Goal: Check status: Verify the current state of an ongoing process or item

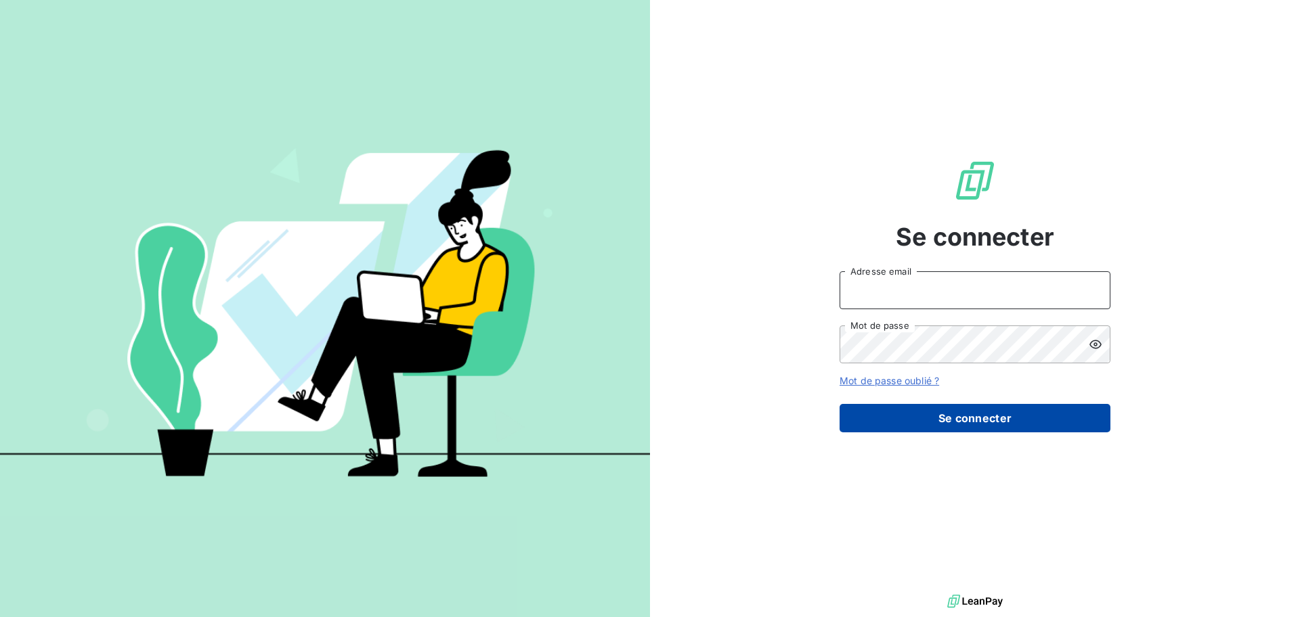
type input "[EMAIL_ADDRESS][DOMAIN_NAME]"
click at [1037, 426] on button "Se connecter" at bounding box center [975, 418] width 271 height 28
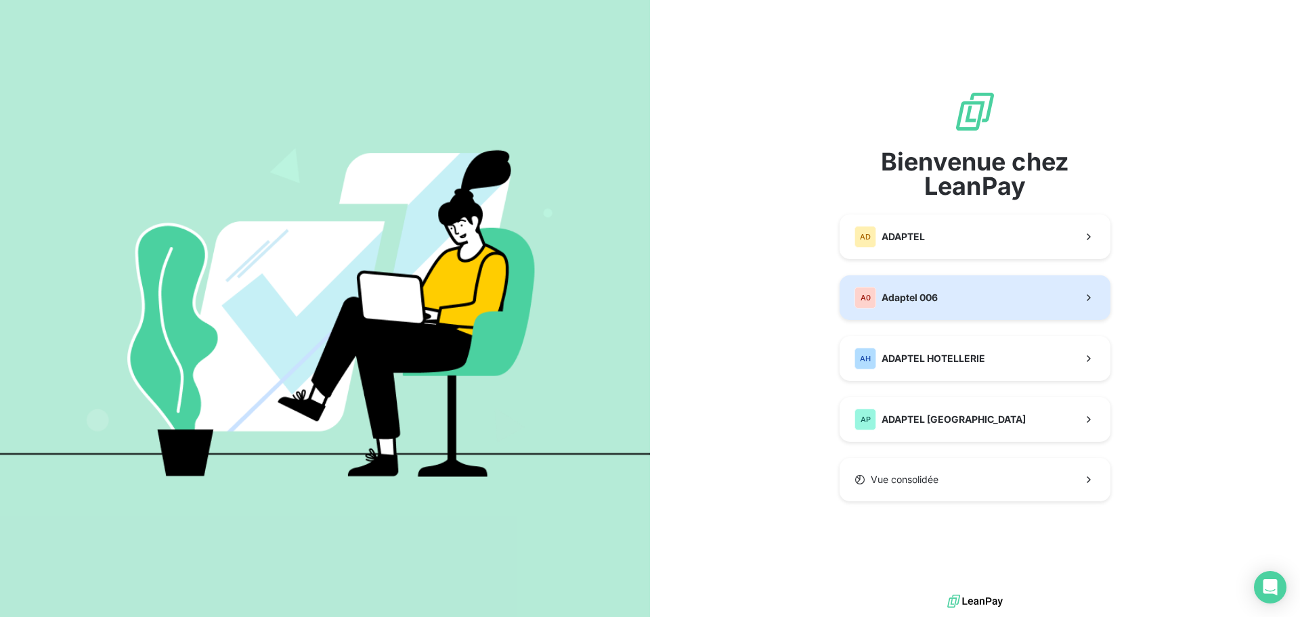
click at [950, 297] on button "A0 Adaptel 006" at bounding box center [975, 298] width 271 height 45
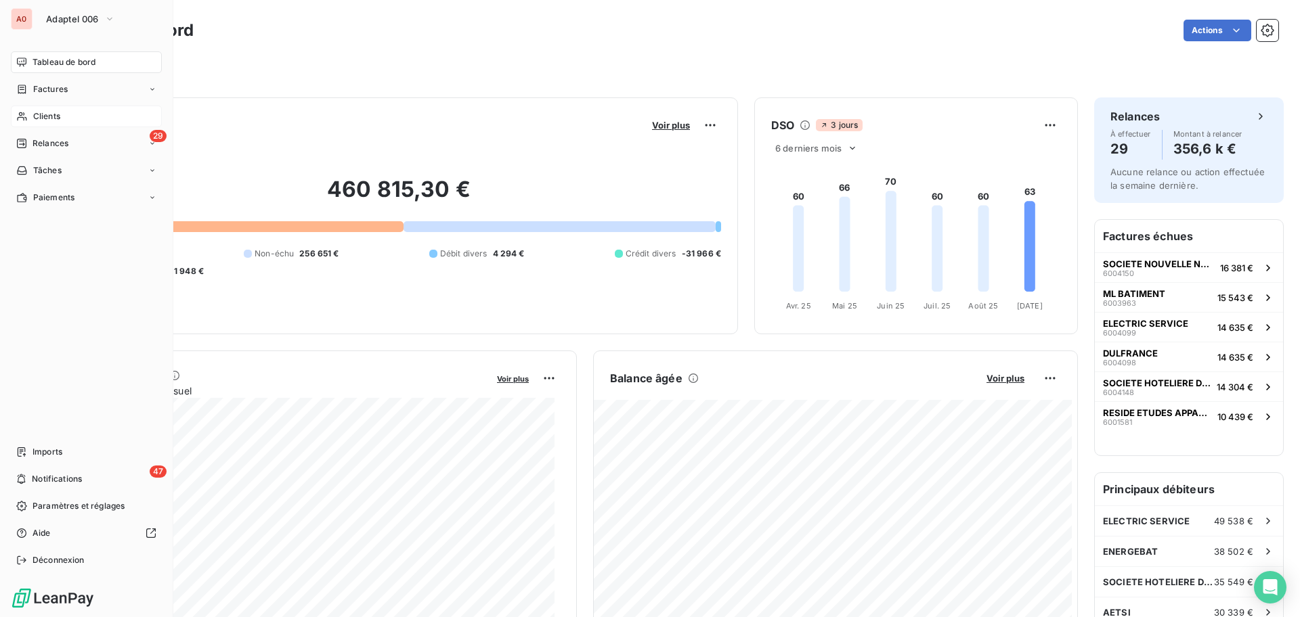
click at [70, 116] on div "Clients" at bounding box center [86, 117] width 151 height 22
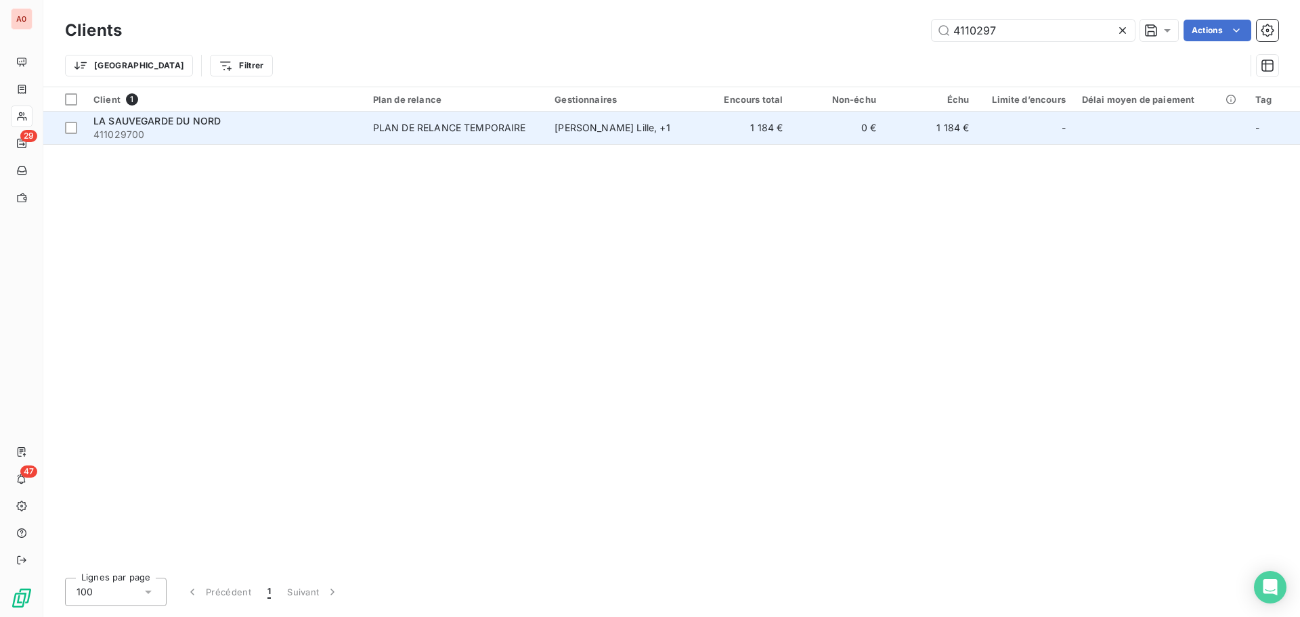
type input "4110297"
click at [450, 129] on div "PLAN DE RELANCE TEMPORAIRE" at bounding box center [449, 128] width 153 height 14
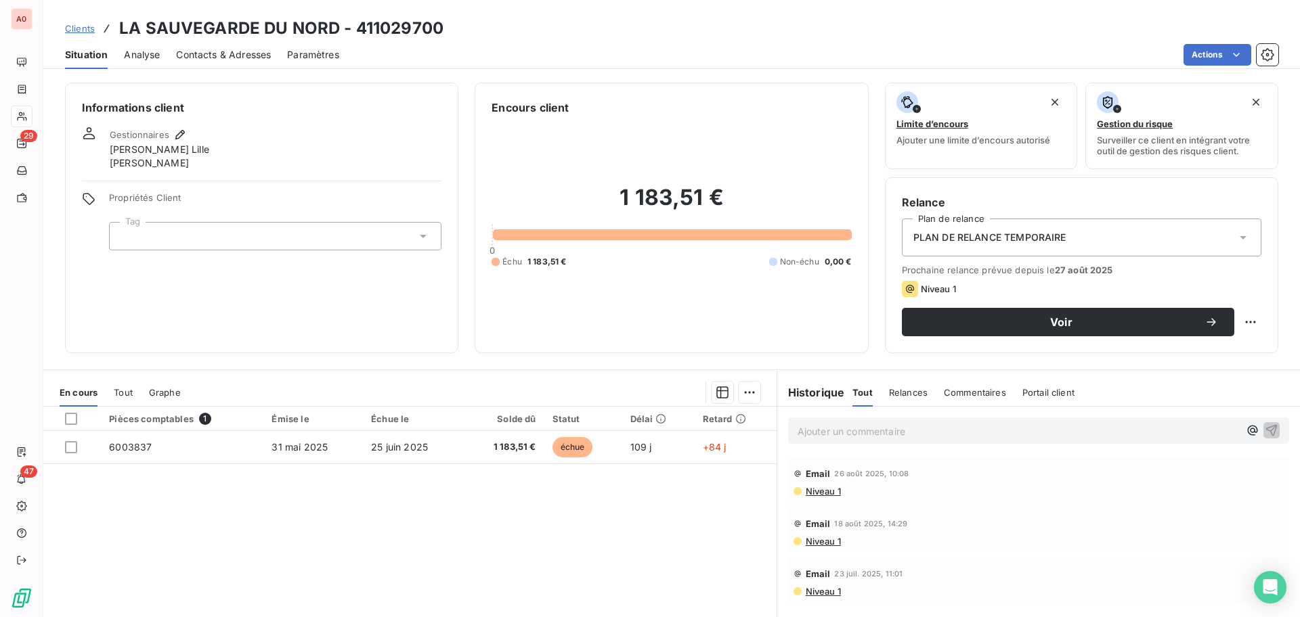
scroll to position [91, 0]
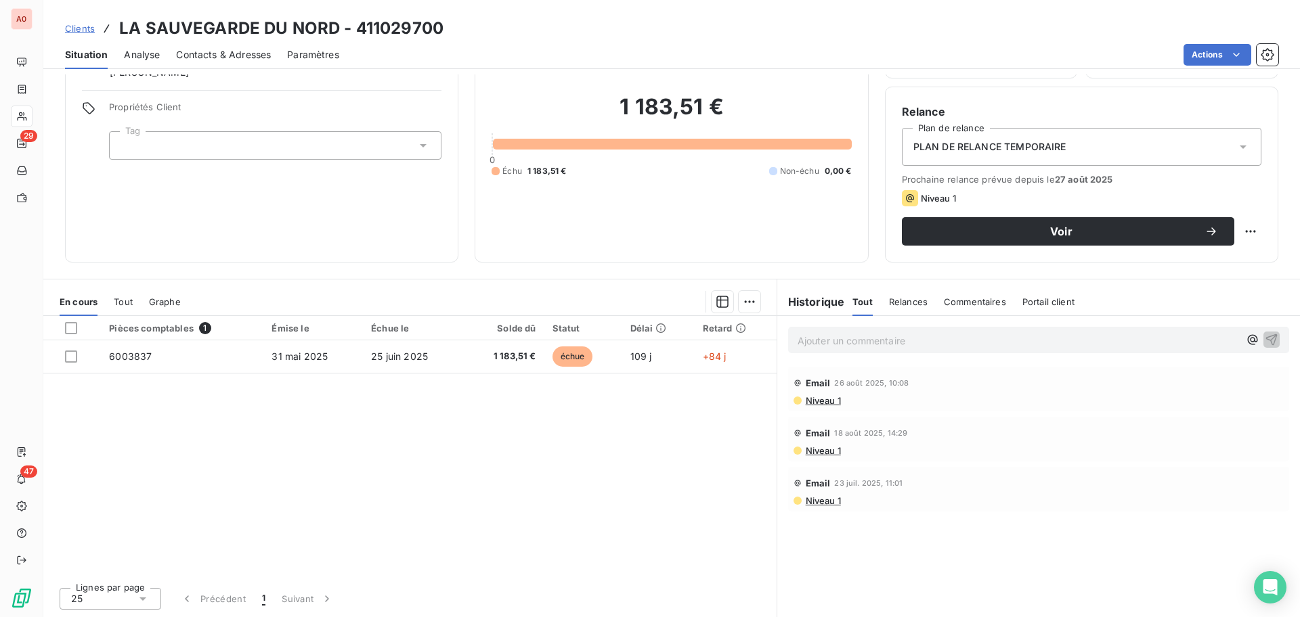
click at [971, 305] on span "Commentaires" at bounding box center [975, 302] width 62 height 11
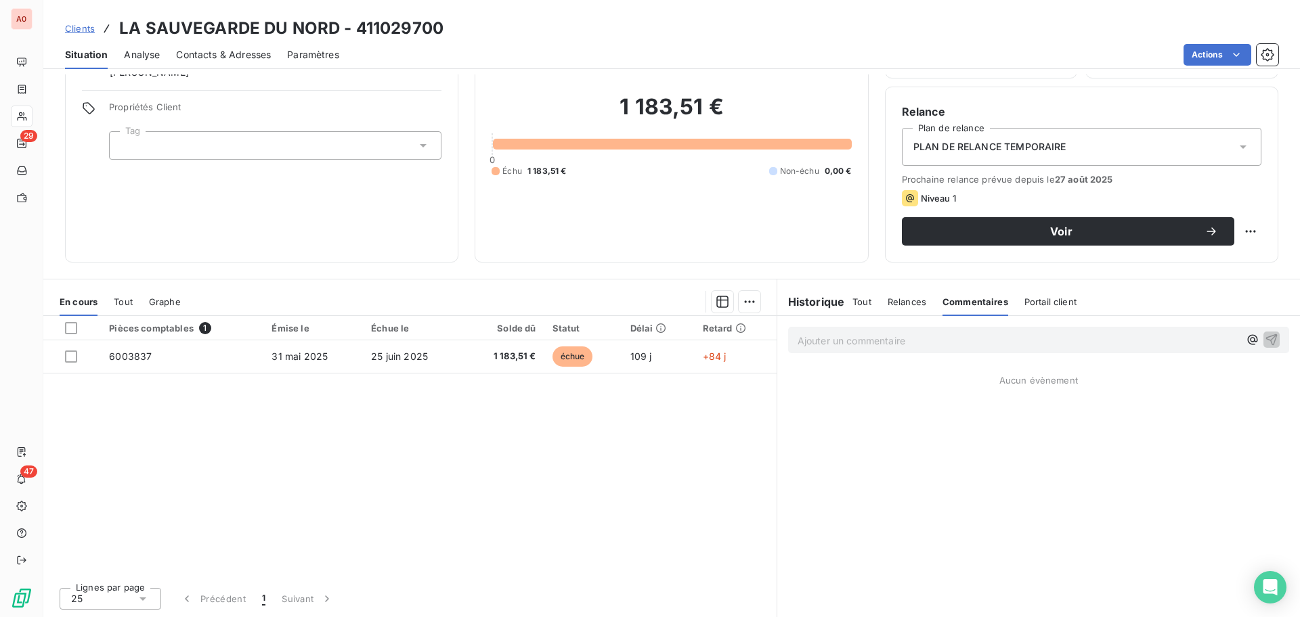
click at [792, 302] on h6 "Historique" at bounding box center [811, 302] width 68 height 16
click at [852, 297] on span "Tout" at bounding box center [861, 302] width 19 height 11
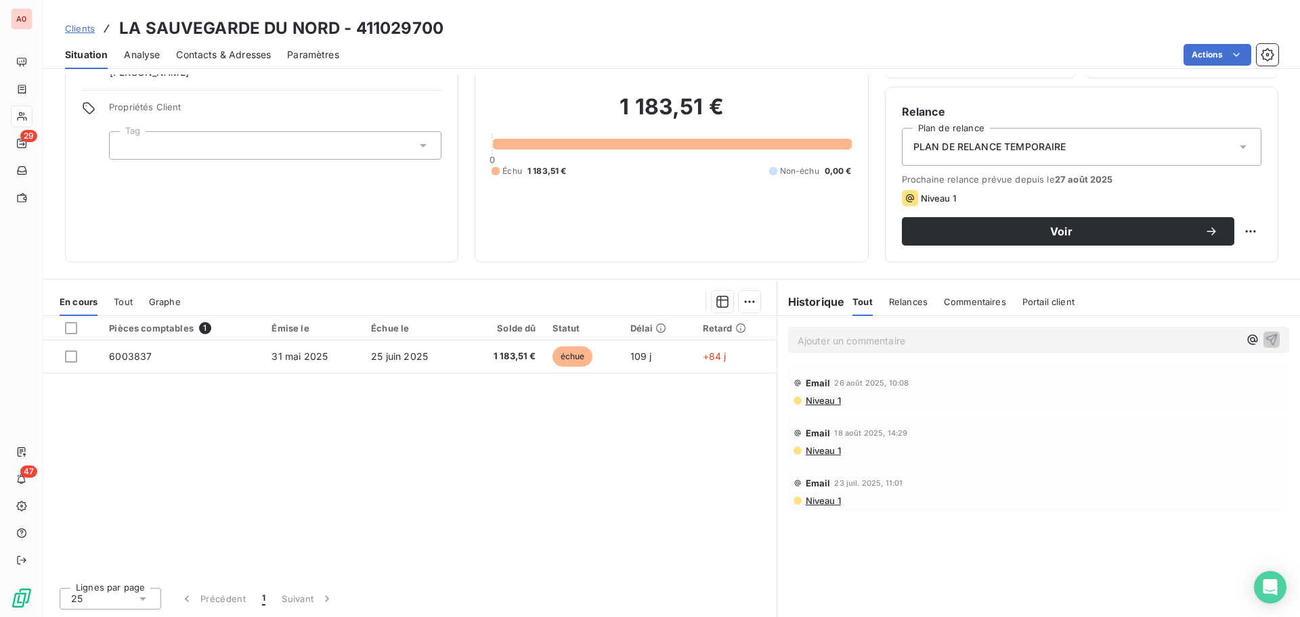
scroll to position [0, 0]
